Goal: Obtain resource: Obtain resource

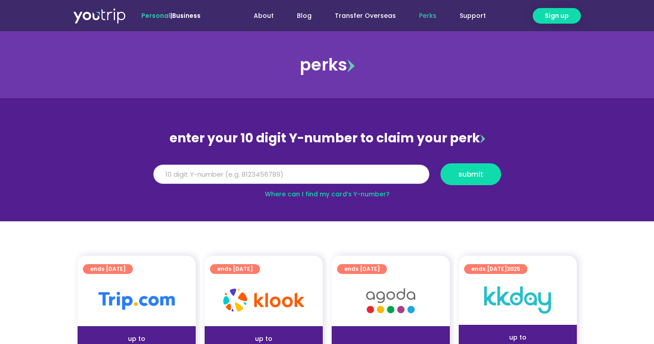
click at [200, 172] on input "Y Number" at bounding box center [291, 174] width 276 height 20
type input "8117754700"
click at [465, 173] on span "submit" at bounding box center [470, 174] width 25 height 7
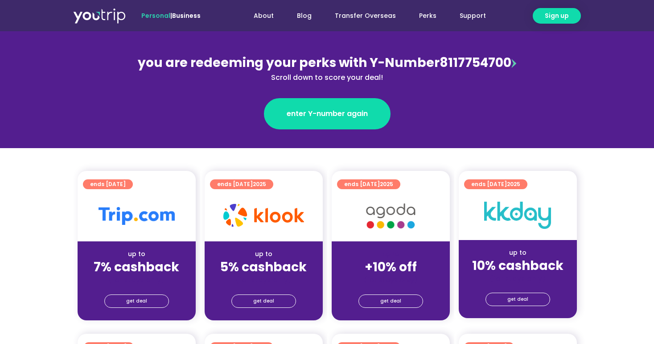
scroll to position [120, 0]
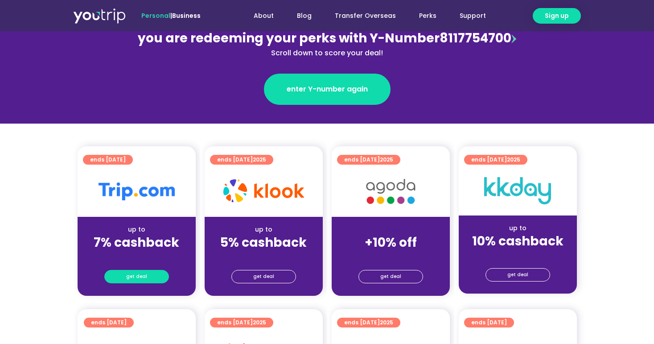
click at [126, 278] on link "get deal" at bounding box center [136, 276] width 65 height 13
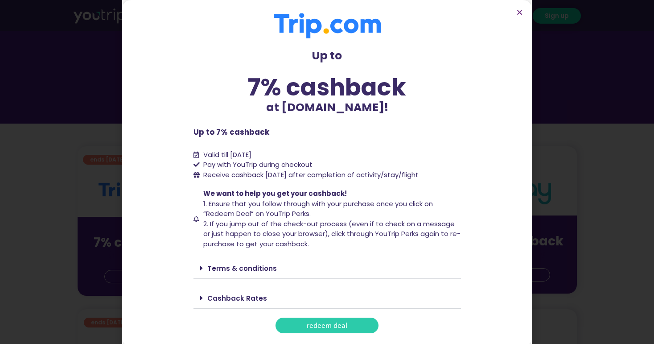
click at [297, 321] on link "redeem deal" at bounding box center [326, 325] width 103 height 16
click at [523, 11] on section "Up to 7% cashback at Trip.com! Up to 7% cashback at Trip.com! Up to 7% cashback…" at bounding box center [327, 173] width 410 height 346
click at [520, 11] on icon "Close" at bounding box center [519, 12] width 7 height 7
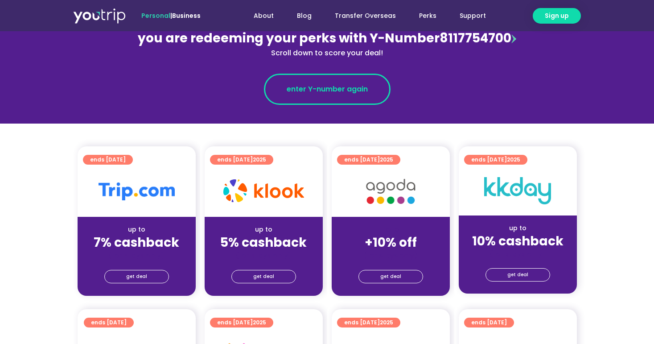
click at [327, 93] on span "enter Y-number again" at bounding box center [327, 89] width 81 height 11
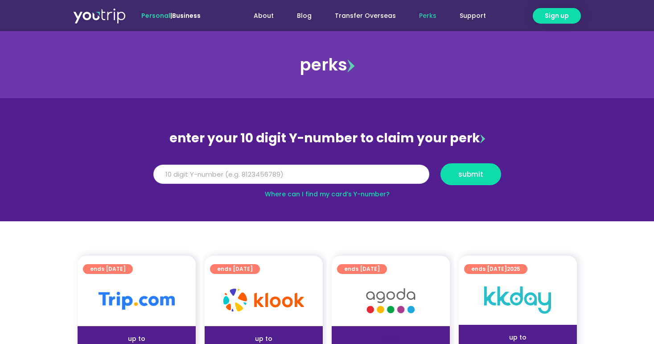
click at [279, 172] on input "Y Number" at bounding box center [291, 174] width 276 height 20
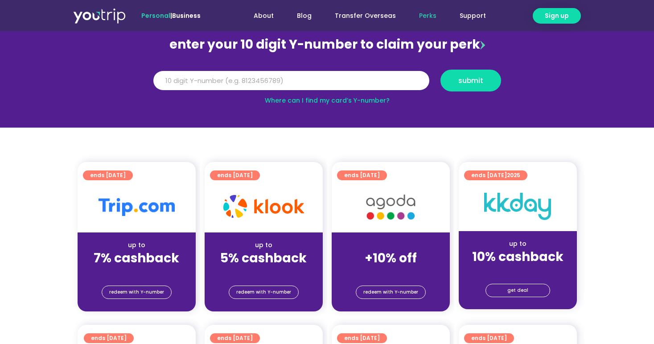
scroll to position [87, 0]
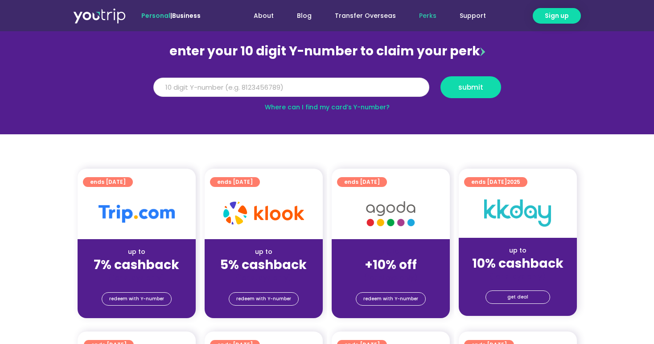
click at [362, 87] on input "Y Number" at bounding box center [291, 88] width 276 height 20
type input "8117754700"
click at [459, 88] on span "submit" at bounding box center [470, 87] width 25 height 7
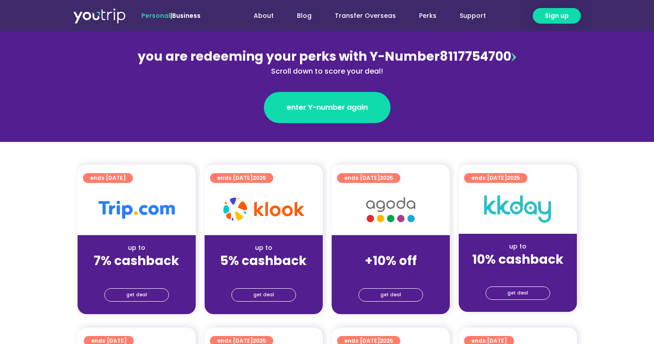
scroll to position [103, 0]
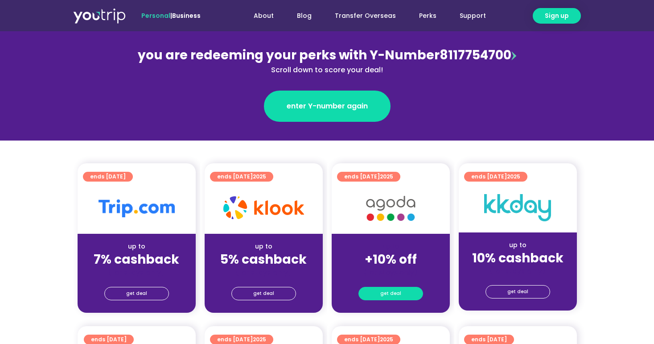
click at [385, 295] on span "get deal" at bounding box center [390, 293] width 21 height 12
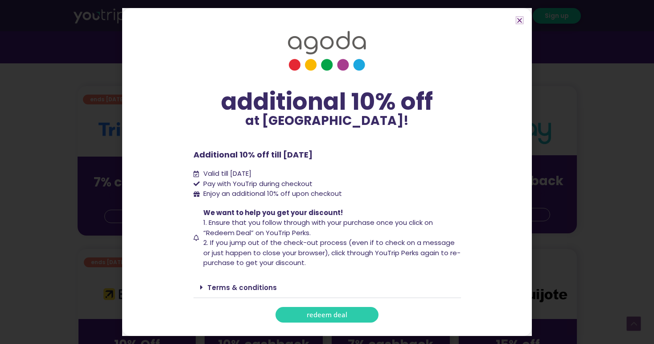
scroll to position [186, 0]
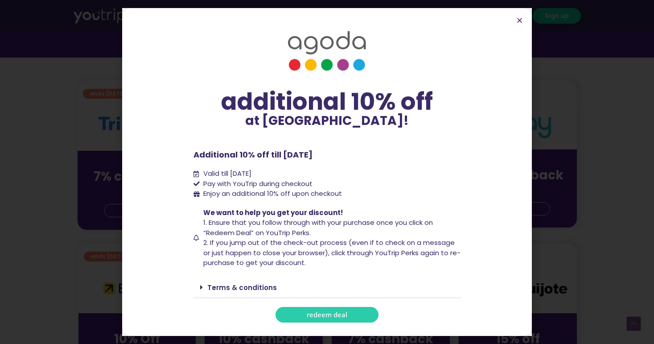
click at [304, 317] on link "redeem deal" at bounding box center [326, 315] width 103 height 16
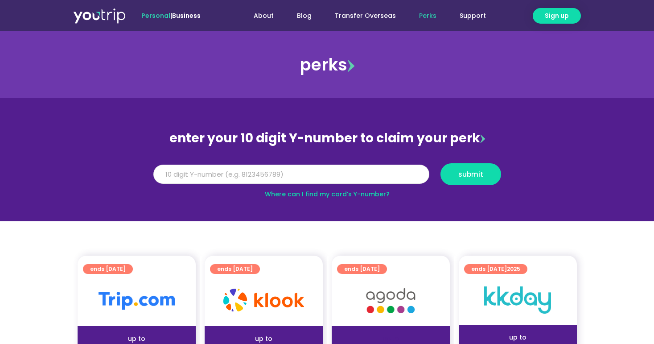
click at [184, 175] on input "Y Number" at bounding box center [291, 174] width 276 height 20
type input "8117754700"
click at [456, 175] on span "submit" at bounding box center [470, 174] width 45 height 7
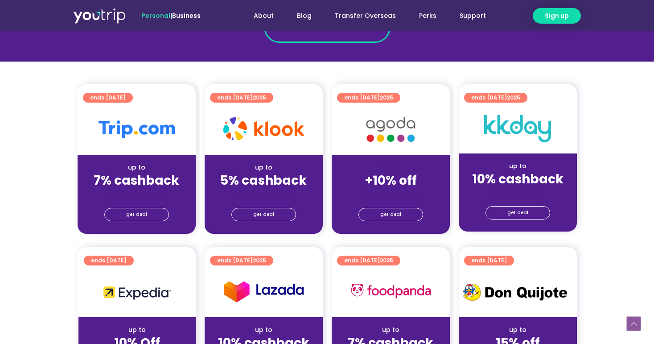
scroll to position [180, 1]
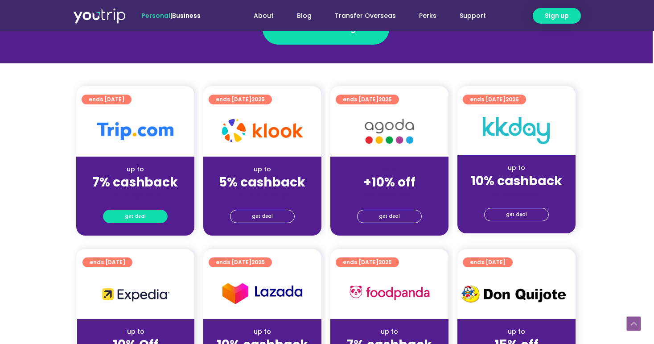
click at [143, 219] on span "get deal" at bounding box center [135, 216] width 21 height 12
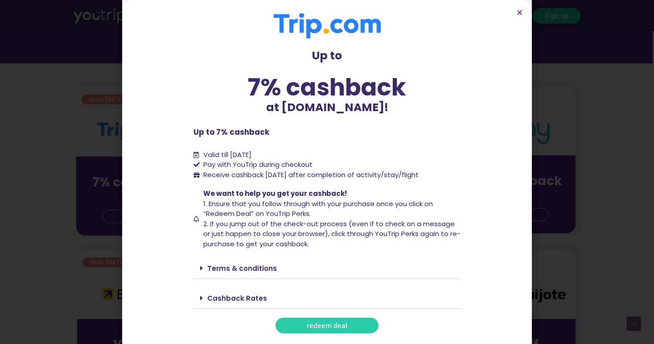
click at [318, 330] on link "redeem deal" at bounding box center [326, 325] width 103 height 16
